Goal: Task Accomplishment & Management: Use online tool/utility

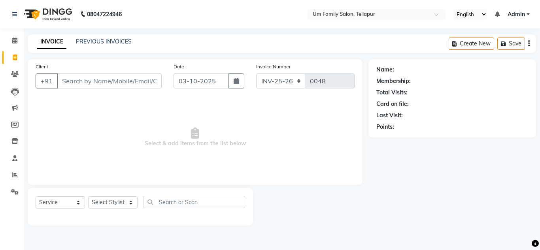
select select "service"
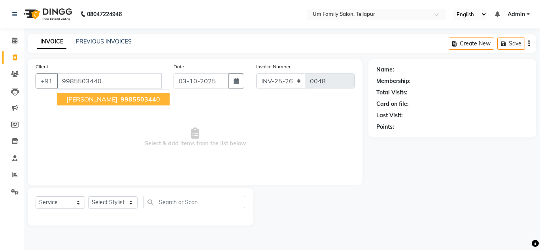
type input "9985503440"
select select "1: Object"
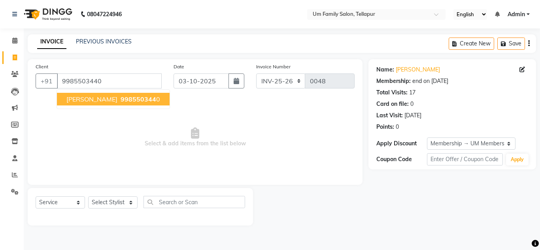
click at [120, 96] on span "998550344" at bounding box center [138, 99] width 36 height 8
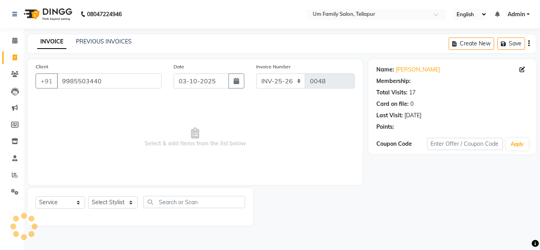
select select "1: Object"
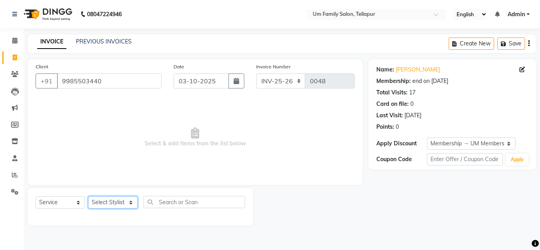
click at [114, 202] on select "Select Stylist Akash K. SAI pandu [PERSON_NAME]" at bounding box center [112, 202] width 49 height 12
select select "50956"
click at [88, 196] on select "Select Stylist Akash K. SAI pandu [PERSON_NAME]" at bounding box center [112, 202] width 49 height 12
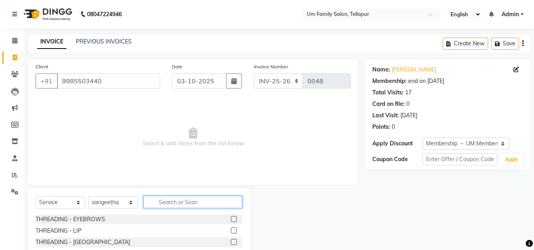
click at [170, 202] on input "text" at bounding box center [192, 202] width 99 height 12
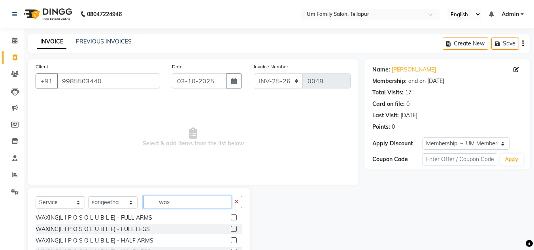
scroll to position [146, 0]
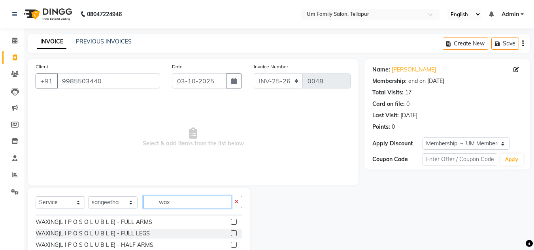
type input "wax"
click at [231, 221] on label at bounding box center [234, 222] width 6 height 6
click at [231, 221] on input "checkbox" at bounding box center [233, 222] width 5 height 5
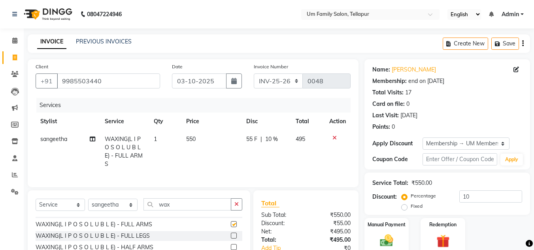
checkbox input "false"
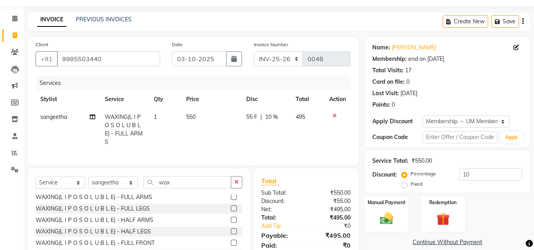
scroll to position [152, 0]
click at [231, 233] on label at bounding box center [234, 230] width 6 height 6
click at [231, 233] on input "checkbox" at bounding box center [233, 230] width 5 height 5
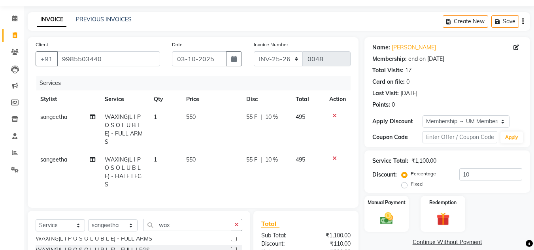
checkbox input "false"
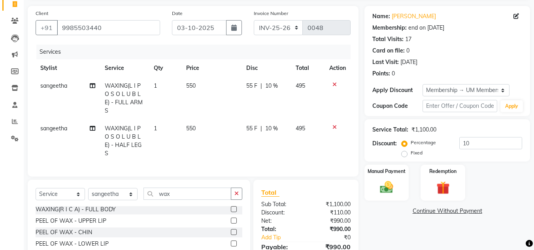
scroll to position [414, 0]
click at [231, 224] on label at bounding box center [234, 221] width 6 height 6
click at [231, 224] on input "checkbox" at bounding box center [233, 221] width 5 height 5
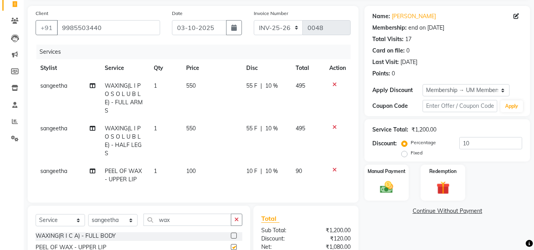
checkbox input "false"
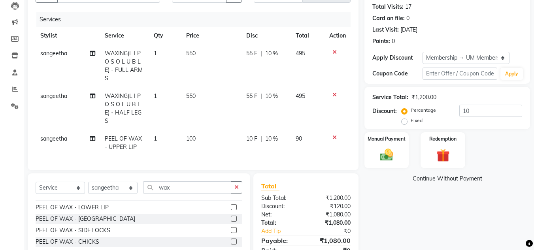
scroll to position [445, 0]
click at [231, 232] on label at bounding box center [234, 229] width 6 height 6
click at [231, 232] on input "checkbox" at bounding box center [233, 229] width 5 height 5
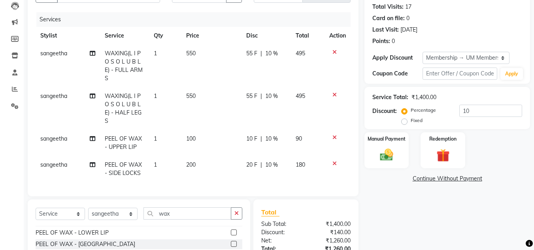
checkbox input "false"
click at [333, 163] on icon at bounding box center [334, 164] width 4 height 6
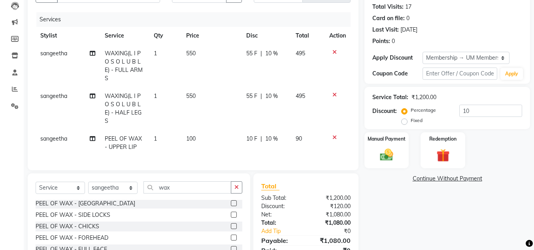
scroll to position [459, 0]
click at [231, 230] on label at bounding box center [234, 227] width 6 height 6
click at [231, 230] on input "checkbox" at bounding box center [233, 226] width 5 height 5
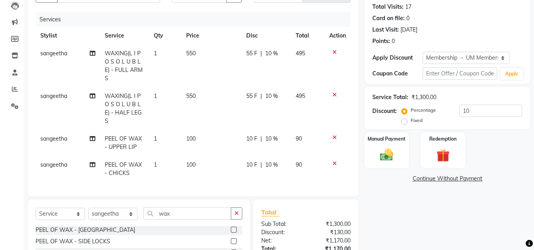
checkbox input "false"
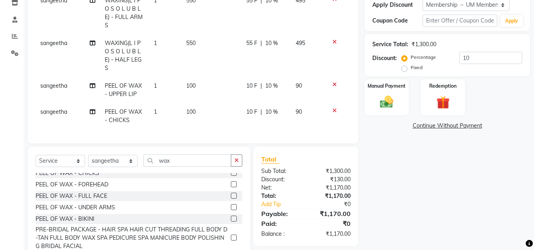
scroll to position [141, 0]
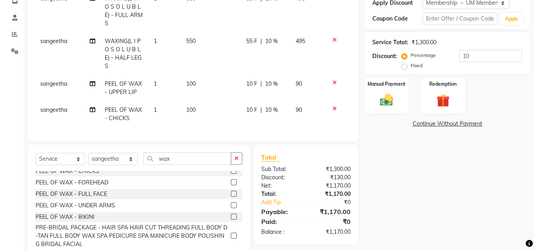
click at [231, 208] on label at bounding box center [234, 205] width 6 height 6
click at [231, 208] on input "checkbox" at bounding box center [233, 205] width 5 height 5
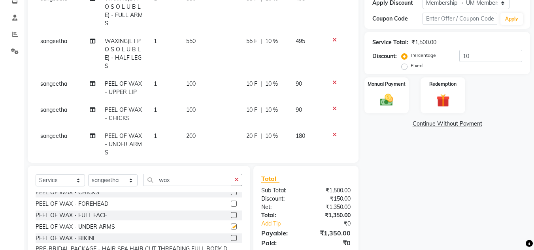
checkbox input "false"
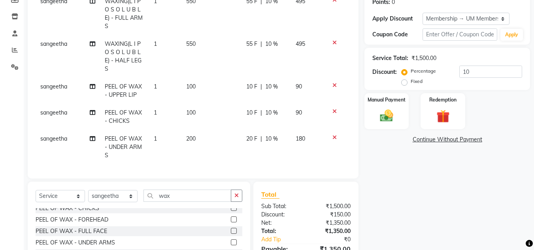
scroll to position [124, 0]
click at [236, 196] on icon "button" at bounding box center [236, 196] width 4 height 6
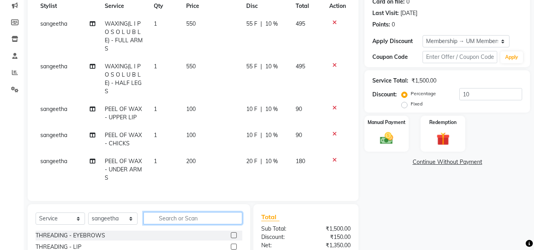
scroll to position [135, 0]
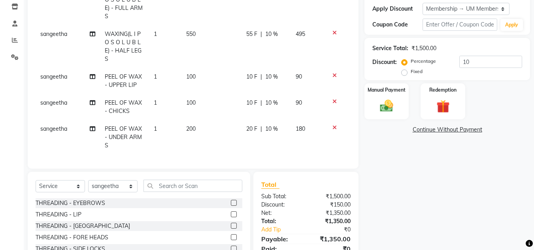
click at [231, 200] on label at bounding box center [234, 203] width 6 height 6
click at [231, 201] on input "checkbox" at bounding box center [233, 203] width 5 height 5
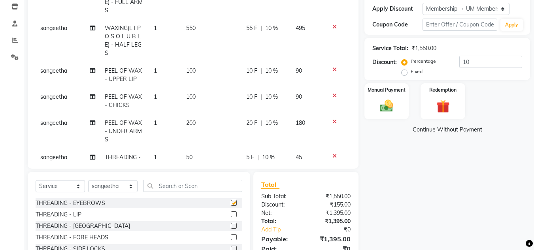
checkbox input "false"
click at [387, 105] on img at bounding box center [386, 106] width 22 height 16
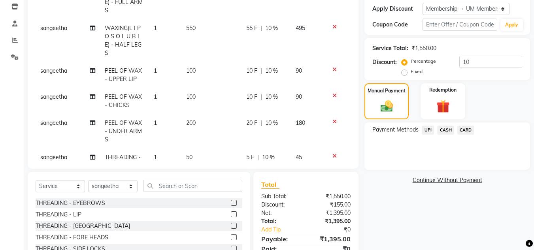
click at [429, 130] on span "UPI" at bounding box center [428, 130] width 12 height 9
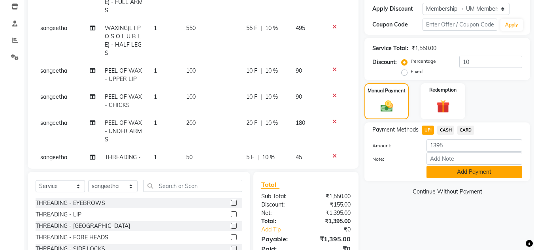
click at [460, 170] on button "Add Payment" at bounding box center [474, 172] width 96 height 12
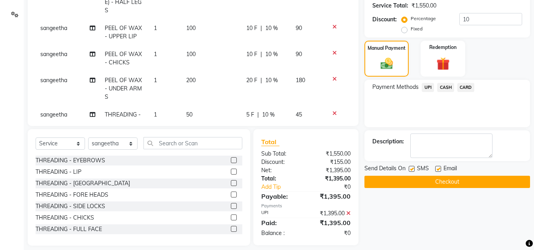
scroll to position [178, 0]
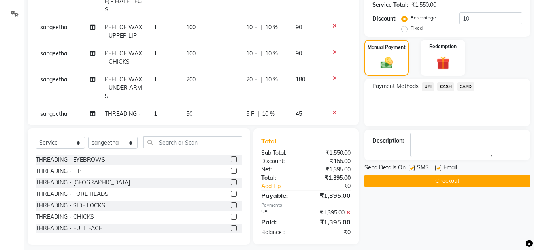
click at [454, 183] on button "Checkout" at bounding box center [447, 181] width 166 height 12
